Goal: Transaction & Acquisition: Purchase product/service

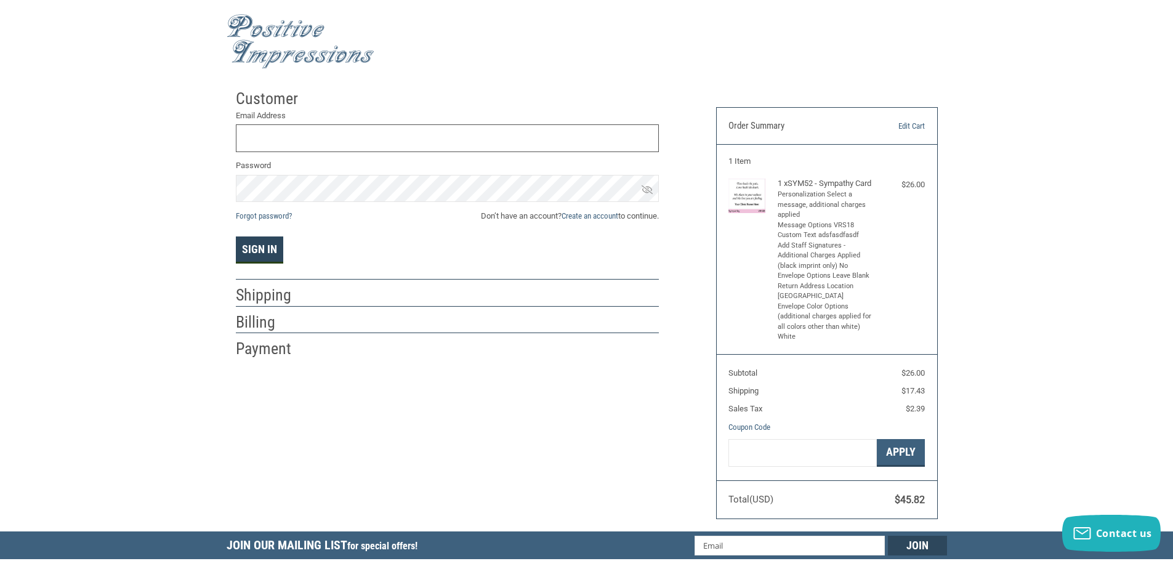
type input "[EMAIL_ADDRESS][DOMAIN_NAME]"
drag, startPoint x: 249, startPoint y: 245, endPoint x: 256, endPoint y: 245, distance: 6.8
click at [255, 245] on button "Sign In" at bounding box center [259, 249] width 47 height 27
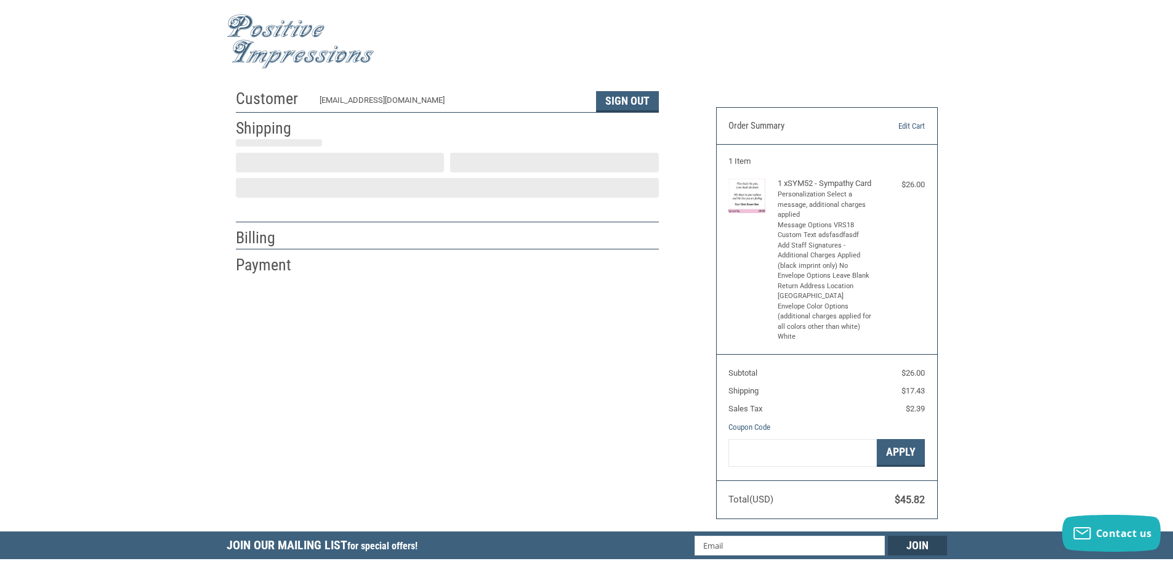
select select "US"
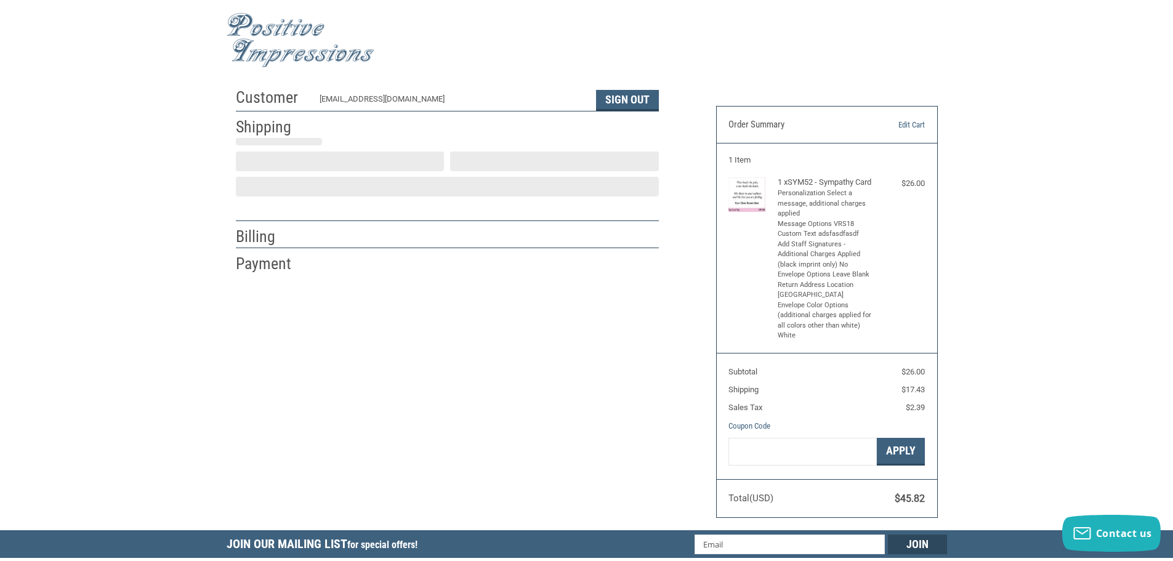
select select "WI"
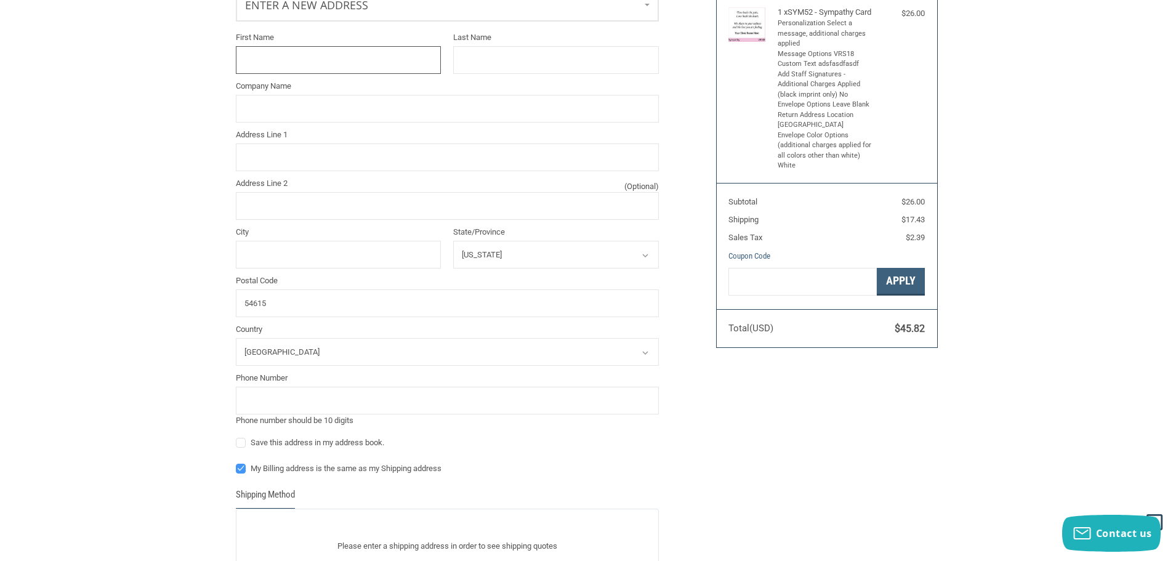
scroll to position [186, 0]
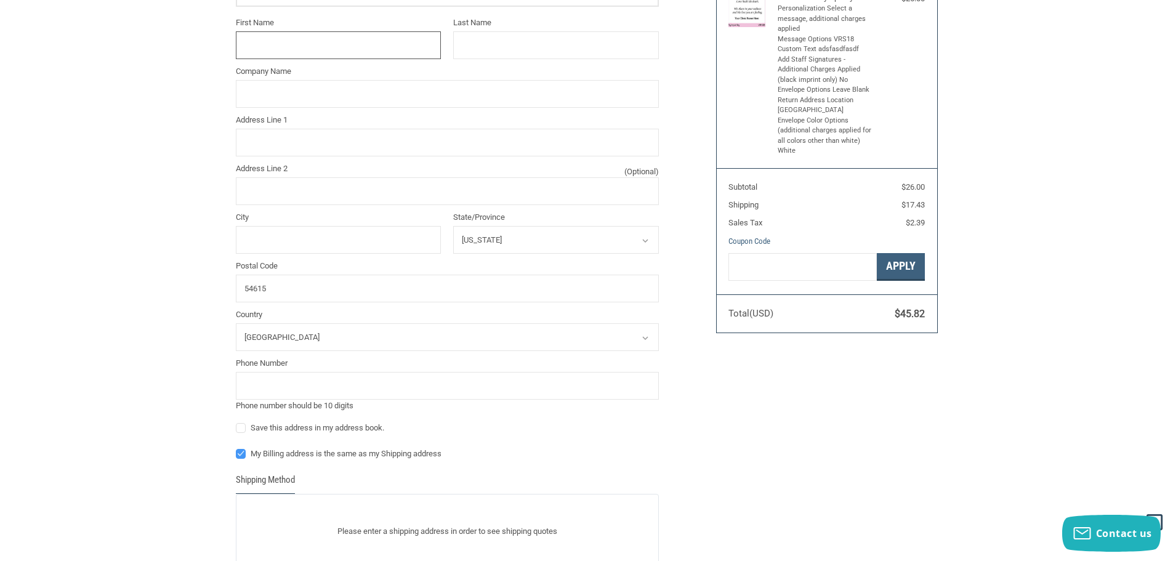
click at [317, 35] on input "First Name" at bounding box center [339, 45] width 206 height 28
type input "TIA"
type input "[PERSON_NAME]"
type input "[STREET_ADDRESS]"
type input "[GEOGRAPHIC_DATA]"
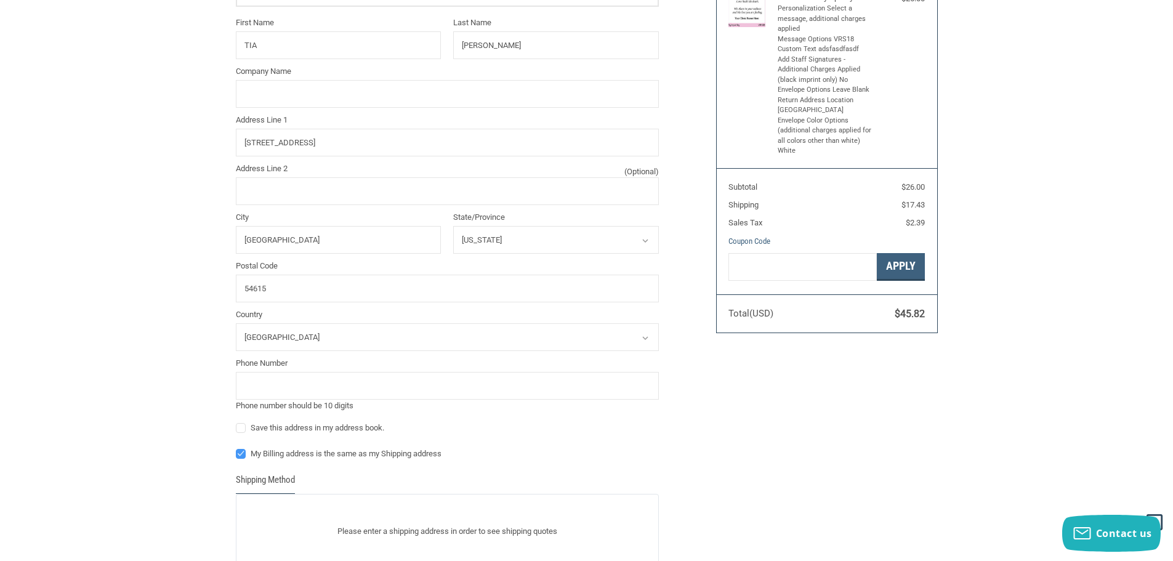
type input "7152843387"
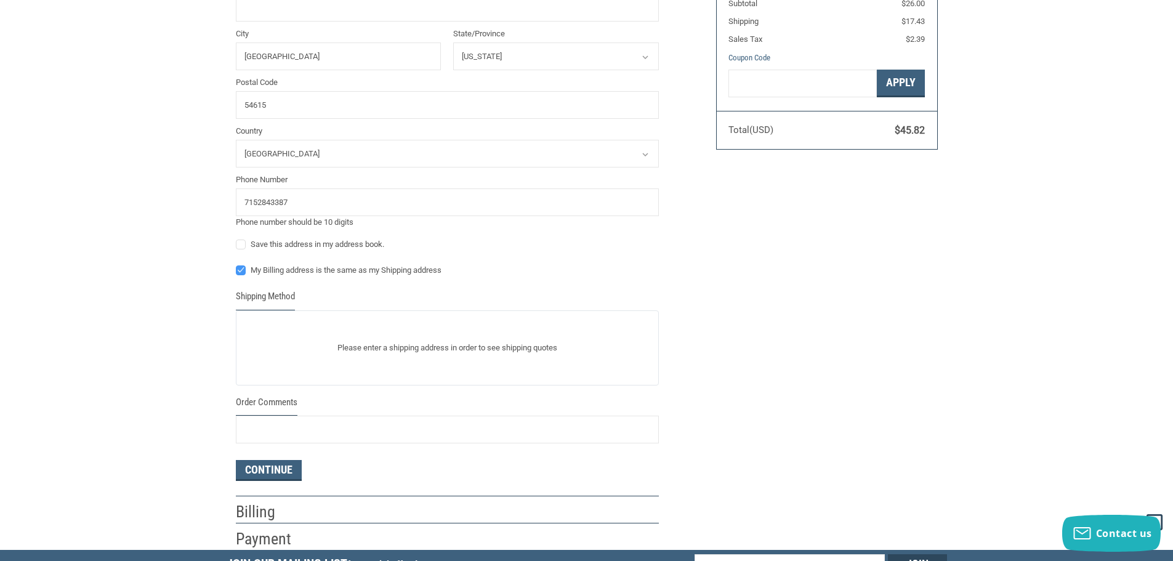
scroll to position [371, 0]
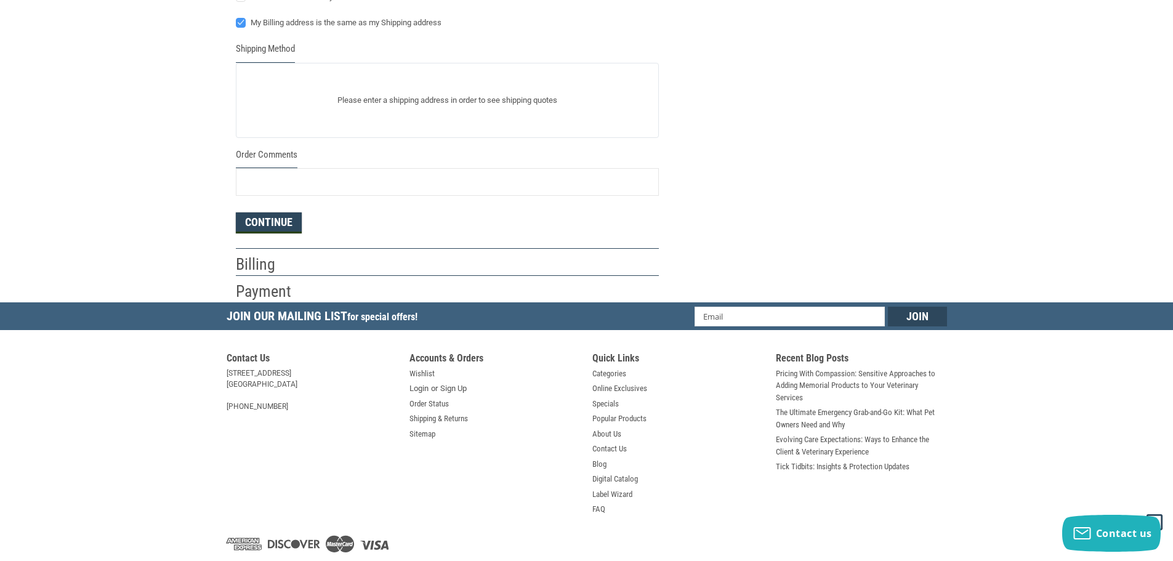
click at [273, 217] on button "Continue" at bounding box center [269, 222] width 66 height 21
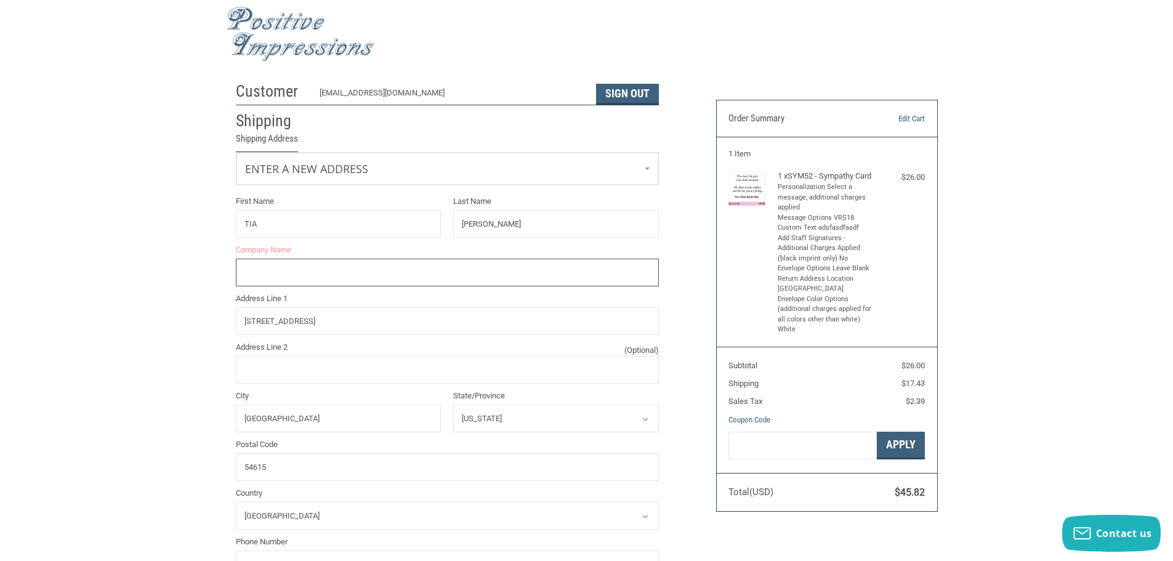
scroll to position [0, 0]
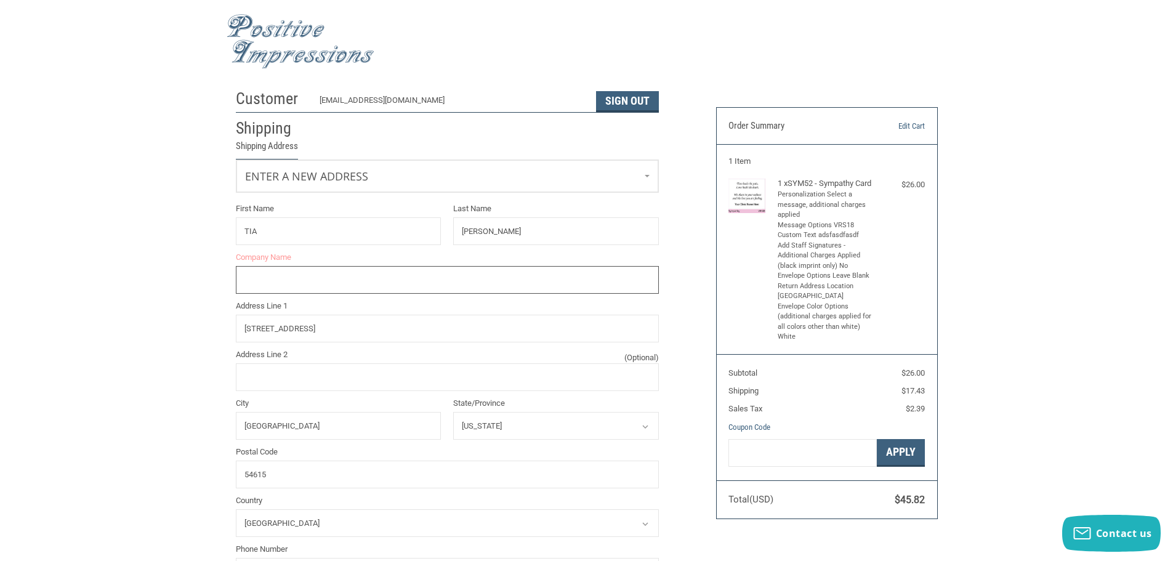
click at [368, 276] on input "Company Name" at bounding box center [447, 280] width 423 height 28
type input "Positive Impressions LLC"
type input "[STREET_ADDRESS]"
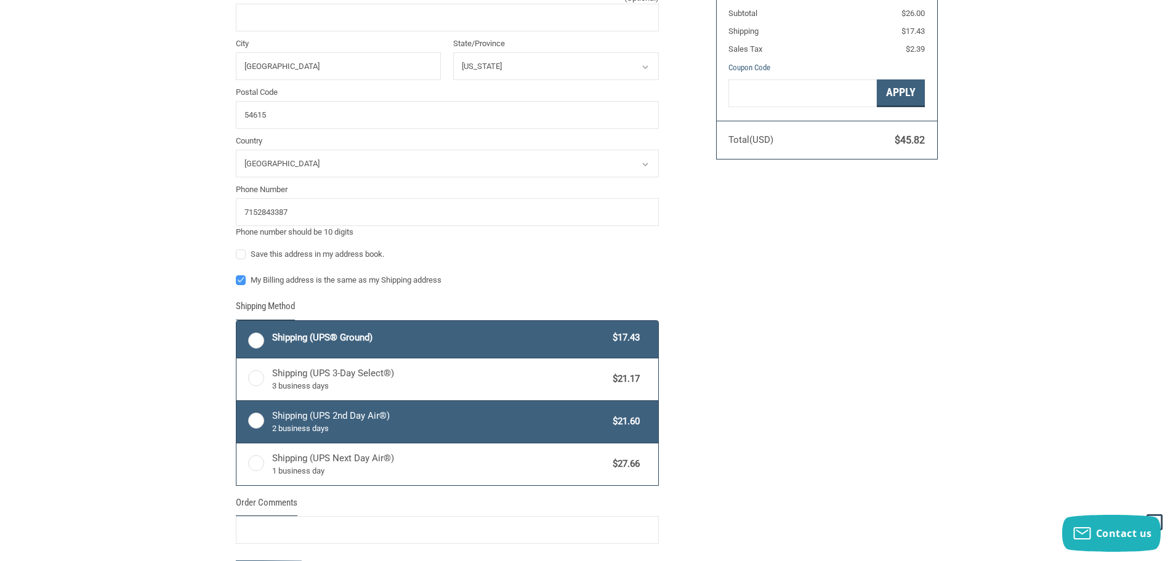
scroll to position [431, 0]
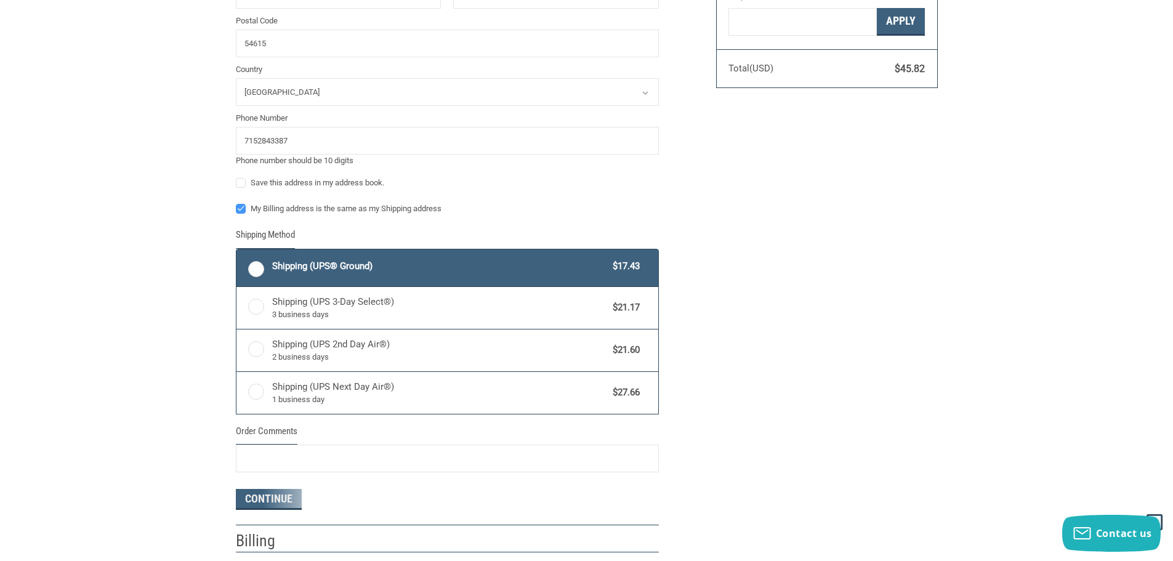
click at [295, 268] on span "Shipping (UPS® Ground)" at bounding box center [439, 266] width 335 height 14
click at [237, 251] on input "Shipping (UPS® Ground) $17.43" at bounding box center [236, 251] width 1 height 1
radio input "true"
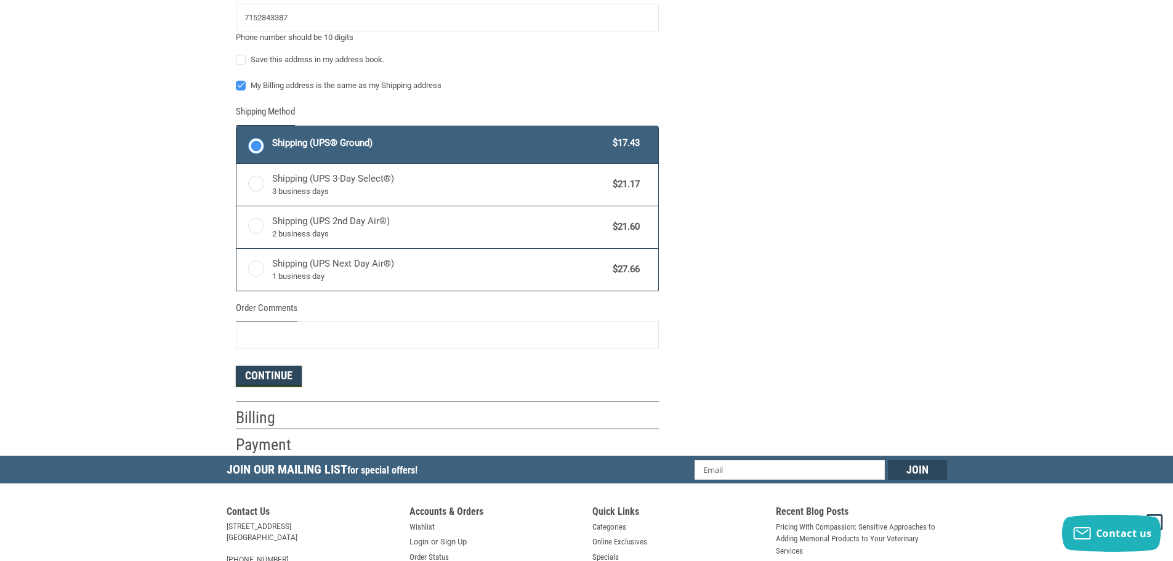
scroll to position [574, 0]
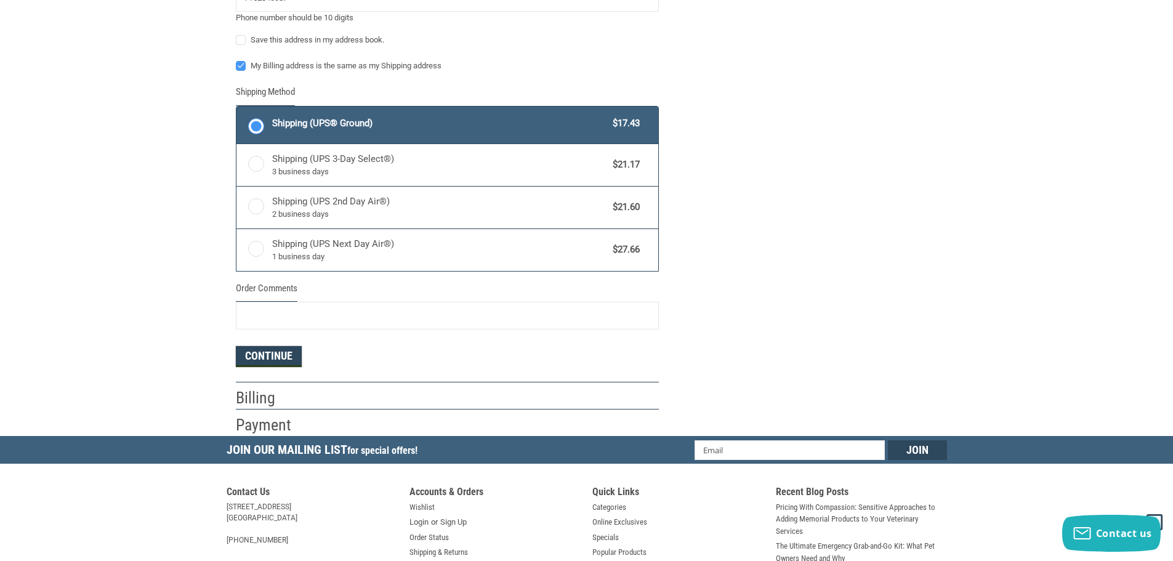
click at [267, 367] on button "Continue" at bounding box center [269, 356] width 66 height 21
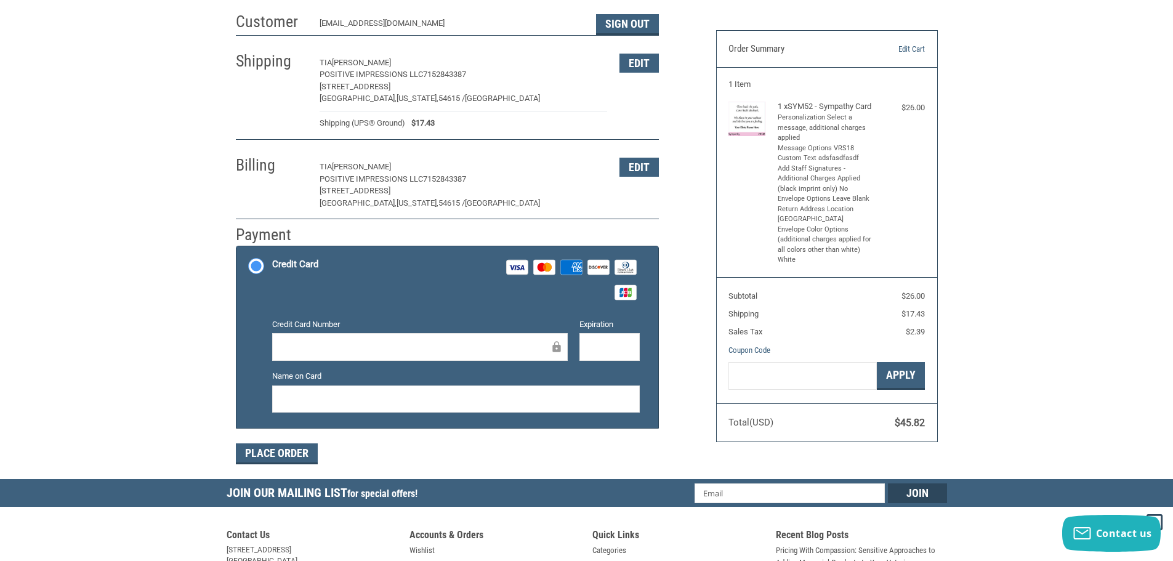
scroll to position [0, 0]
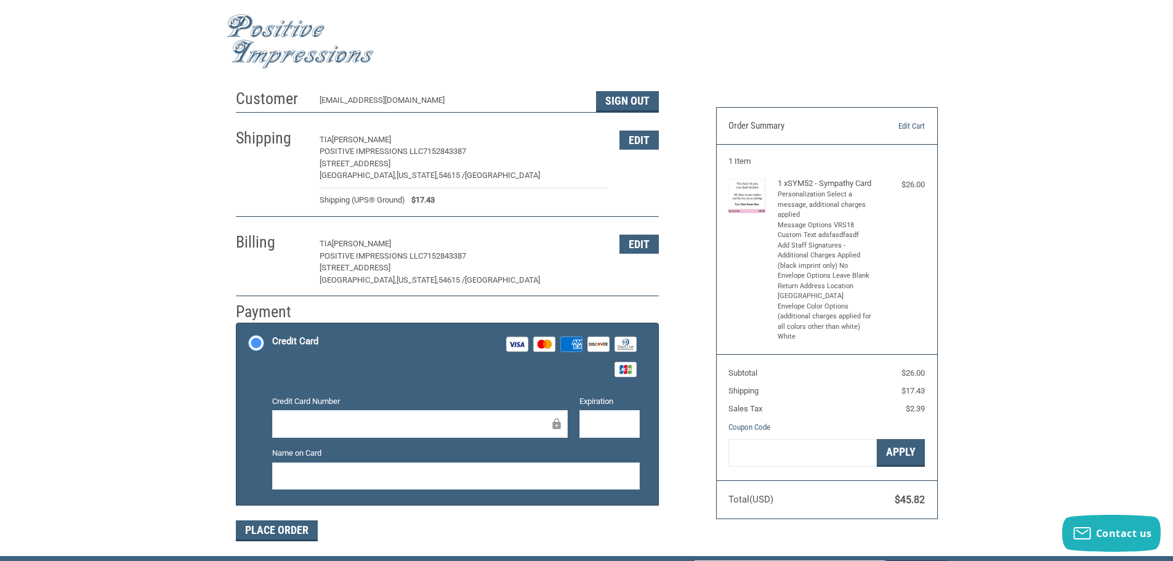
click at [260, 29] on img at bounding box center [301, 41] width 148 height 55
